Goal: Information Seeking & Learning: Learn about a topic

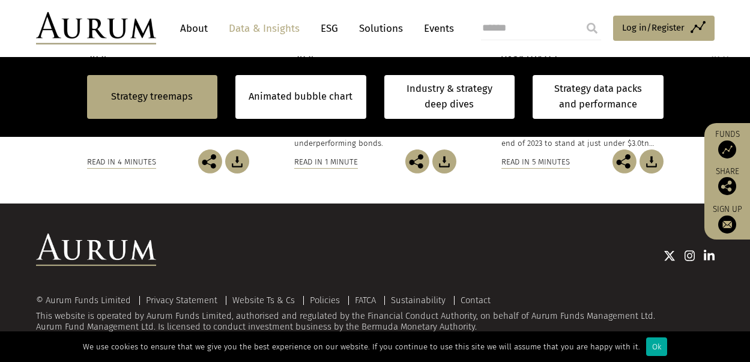
scroll to position [1220, 0]
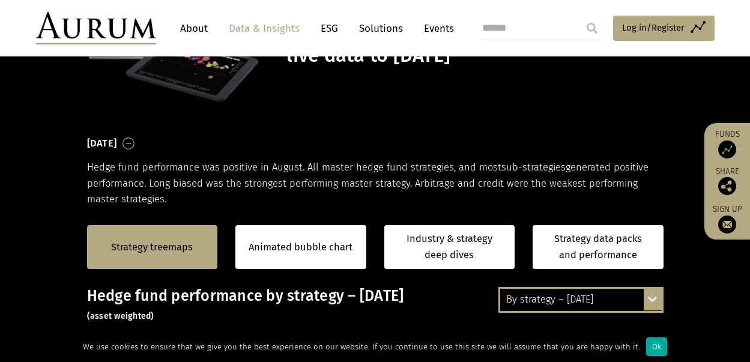
scroll to position [154, 0]
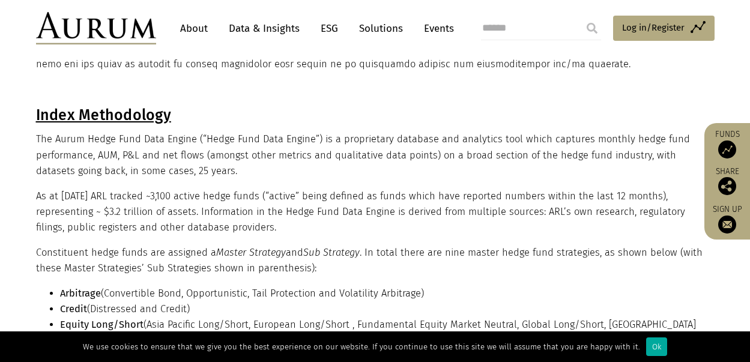
scroll to position [315, 0]
